Goal: Find specific page/section: Find specific page/section

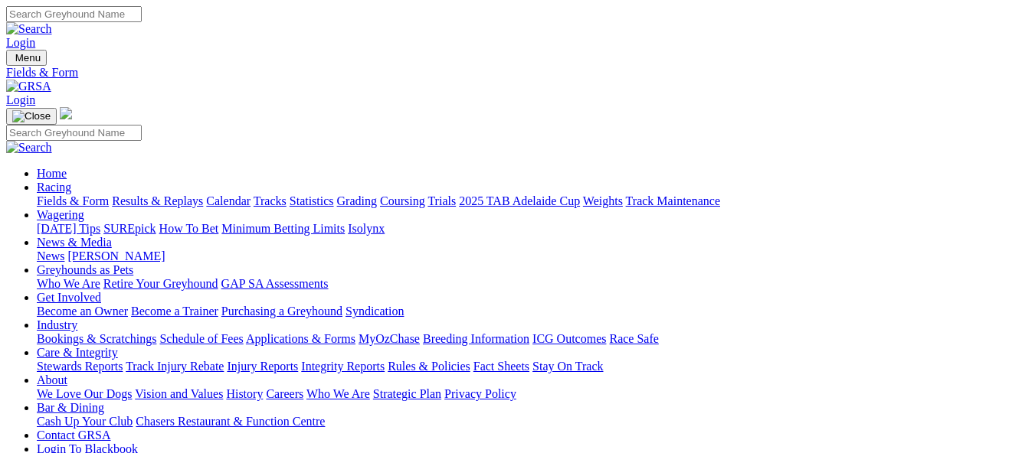
scroll to position [230, 0]
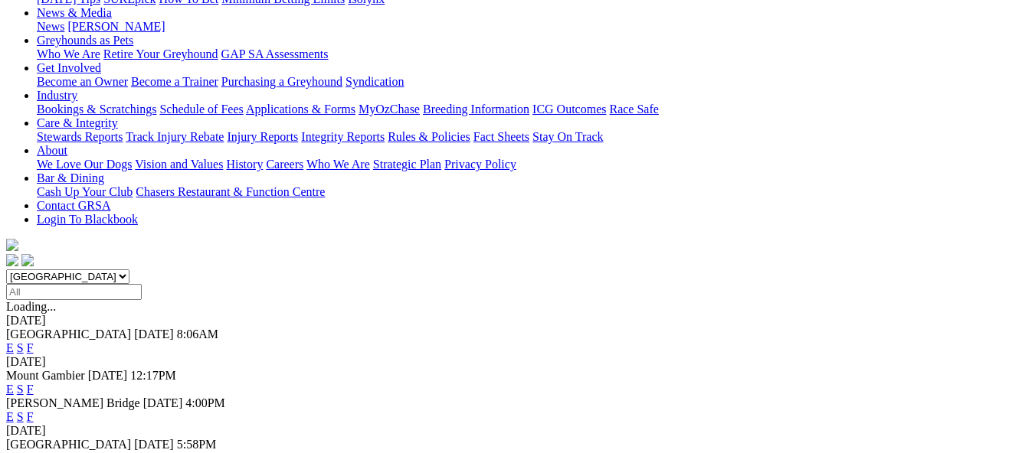
click at [34, 452] on link "F" at bounding box center [30, 458] width 7 height 13
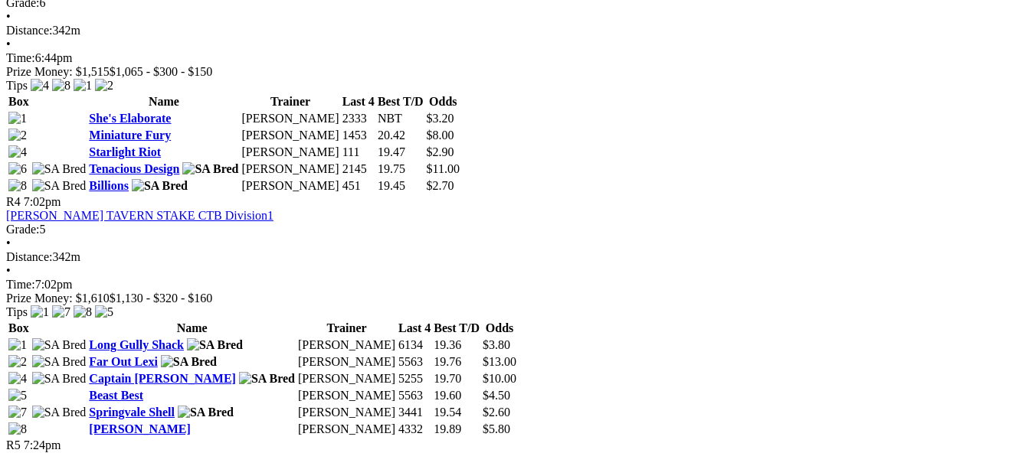
scroll to position [1225, 0]
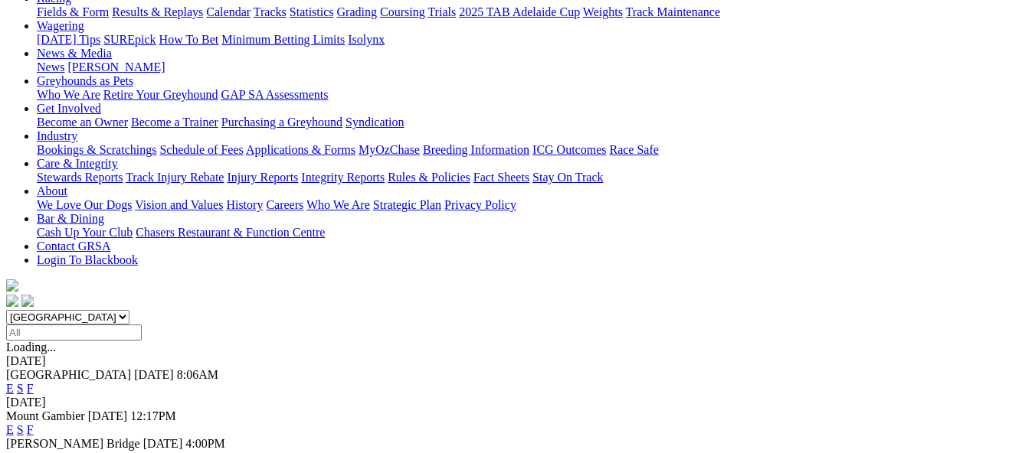
scroll to position [230, 0]
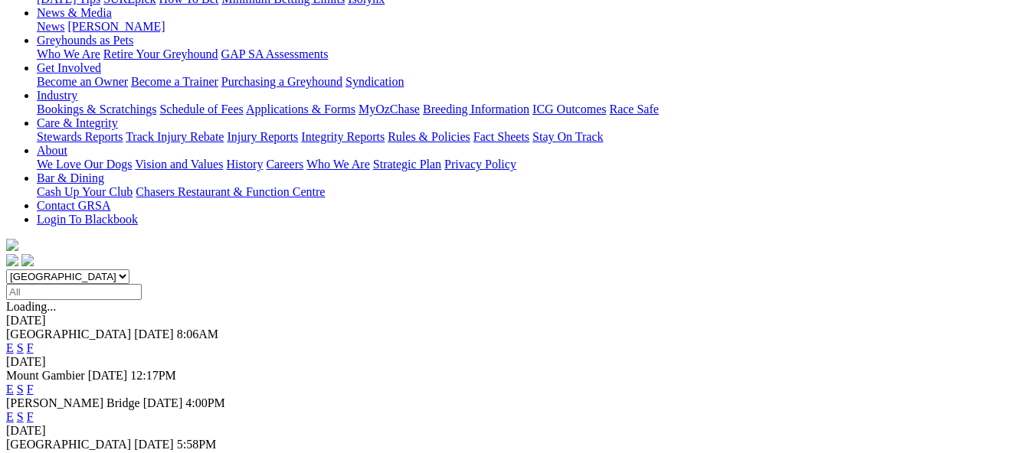
click at [34, 452] on link "F" at bounding box center [30, 458] width 7 height 13
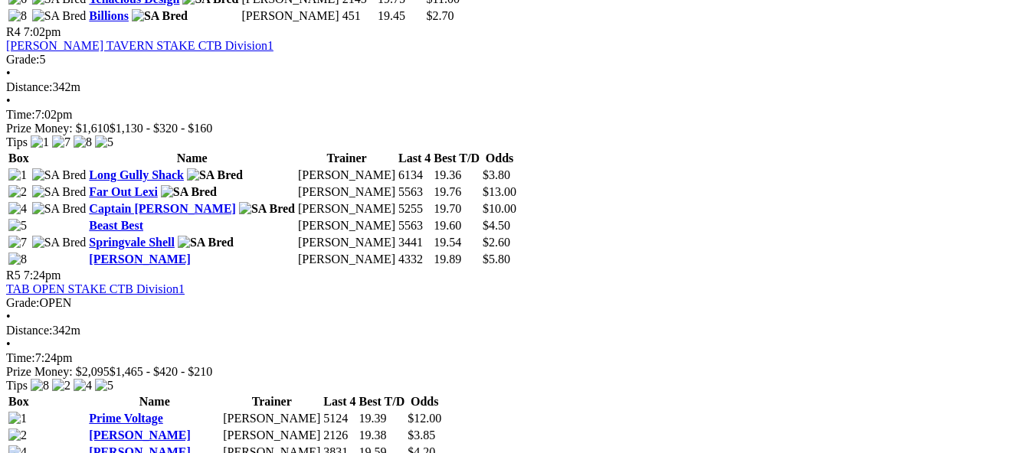
scroll to position [1378, 0]
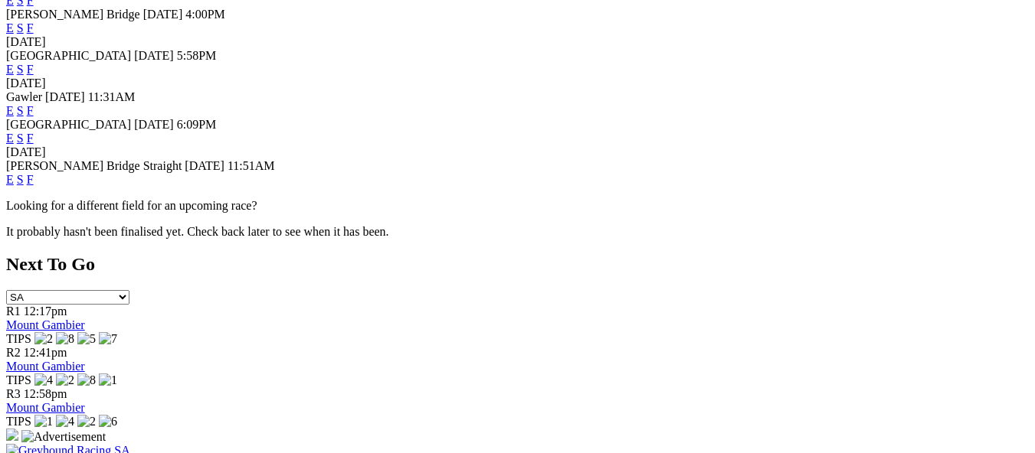
scroll to position [536, 0]
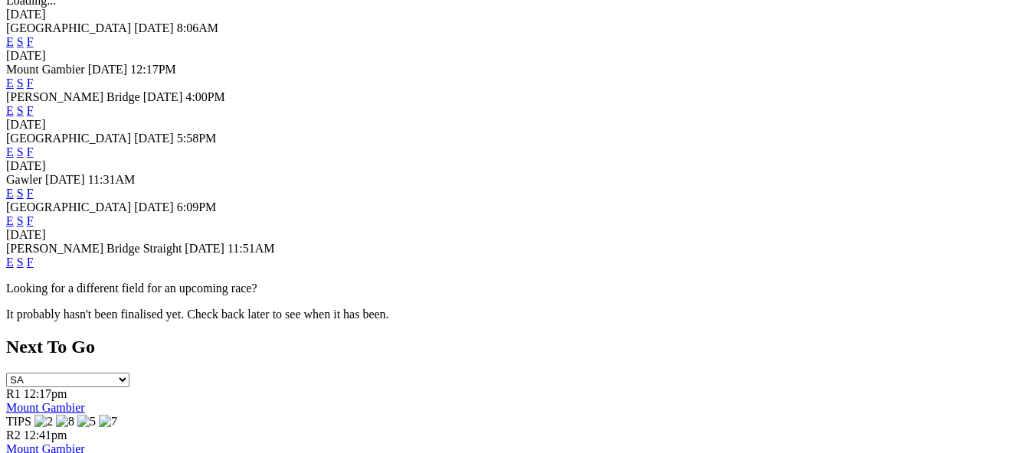
click at [34, 187] on link "F" at bounding box center [30, 193] width 7 height 13
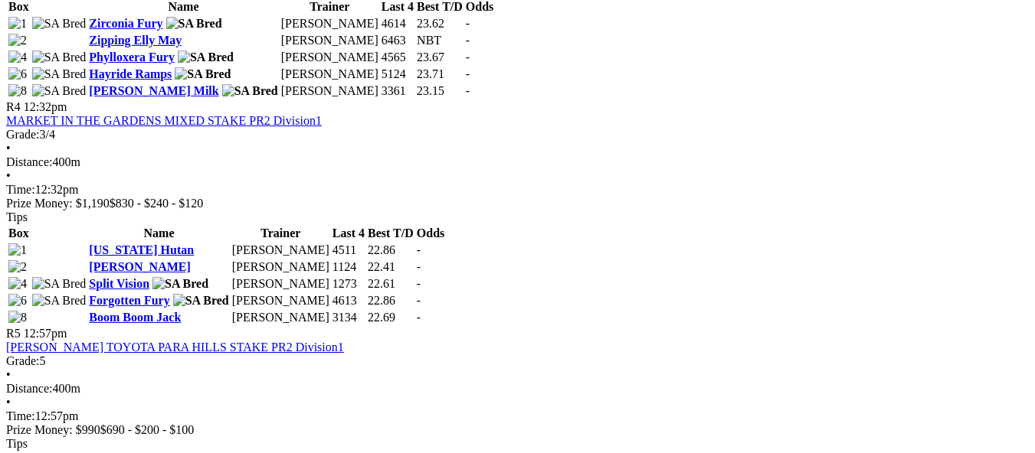
scroll to position [1302, 0]
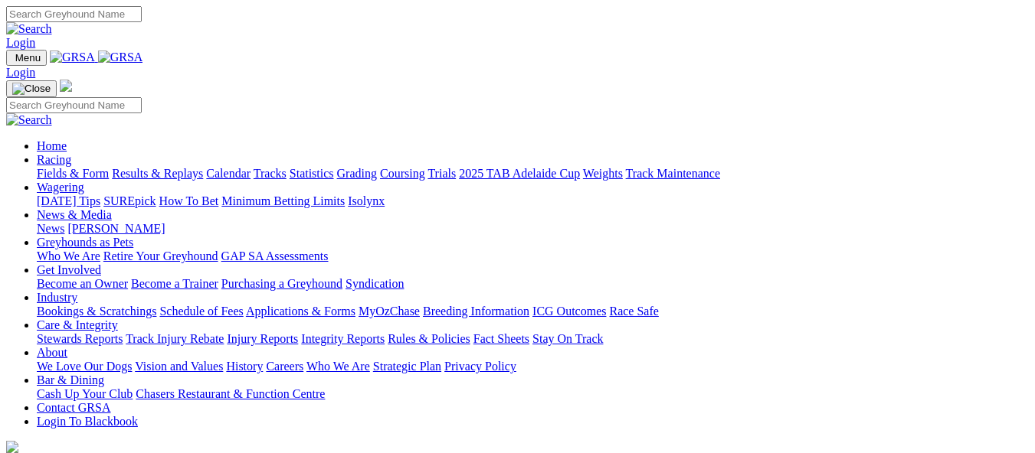
scroll to position [613, 0]
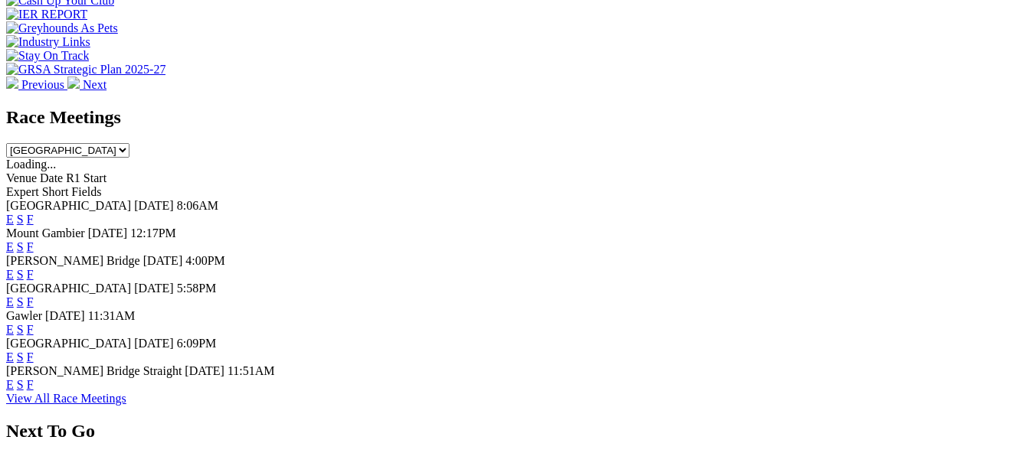
click at [34, 351] on link "F" at bounding box center [30, 357] width 7 height 13
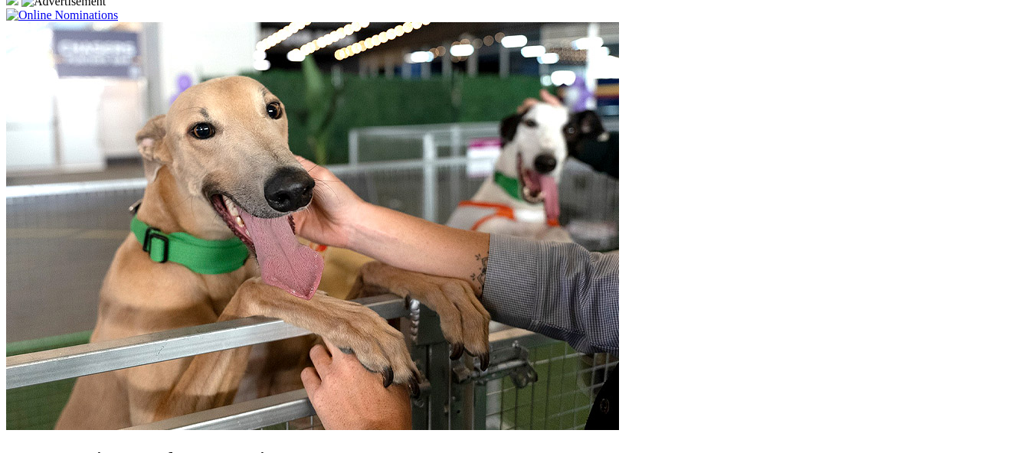
scroll to position [1228, 0]
